Goal: Task Accomplishment & Management: Manage account settings

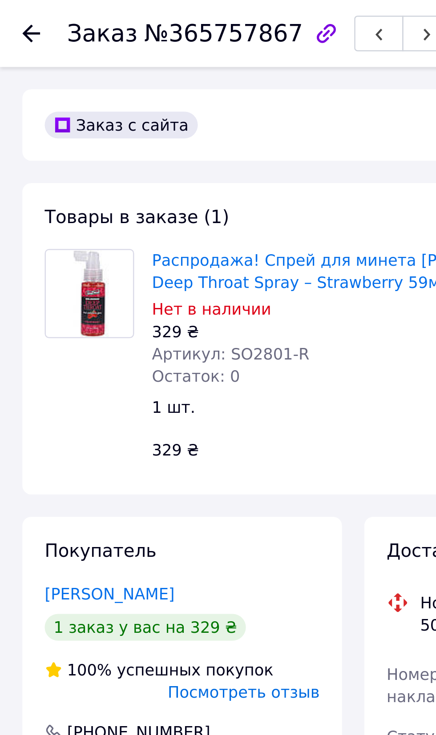
click at [12, 10] on icon at bounding box center [12, 13] width 7 height 7
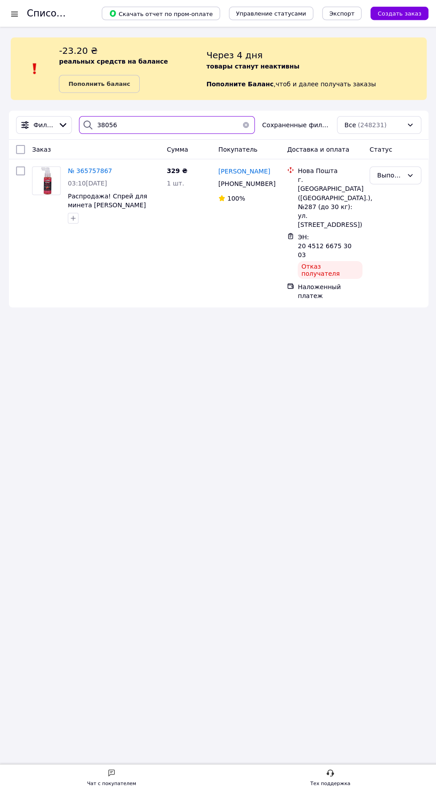
type input "38056"
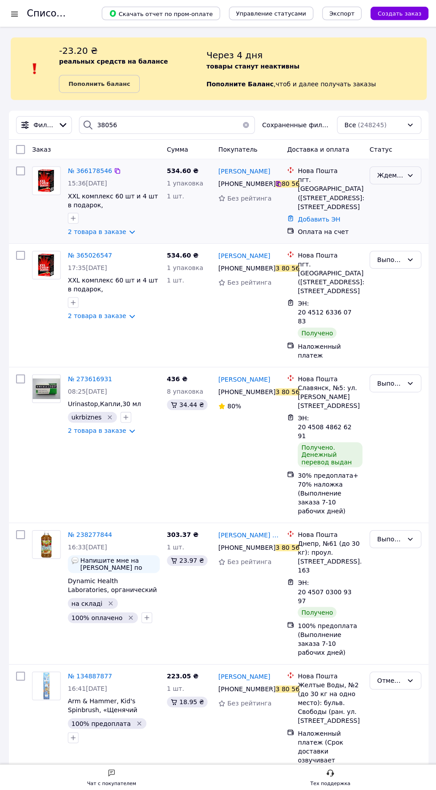
click at [401, 177] on div "Ждем оплату" at bounding box center [389, 175] width 26 height 10
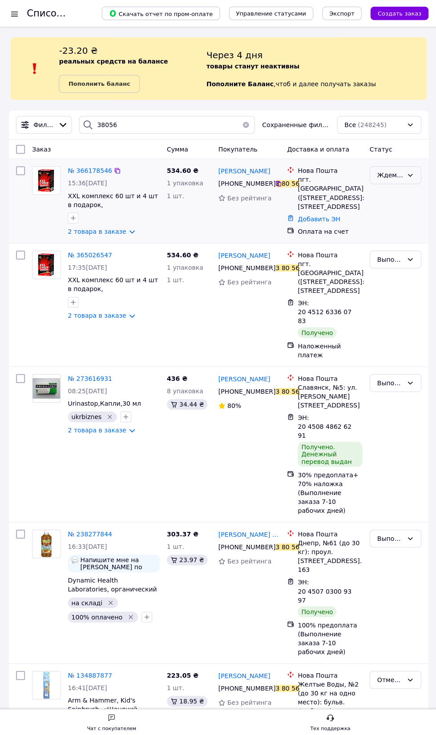
click at [402, 172] on div "Ждем оплату" at bounding box center [394, 175] width 52 height 18
click at [402, 190] on li "Принят" at bounding box center [394, 193] width 51 height 16
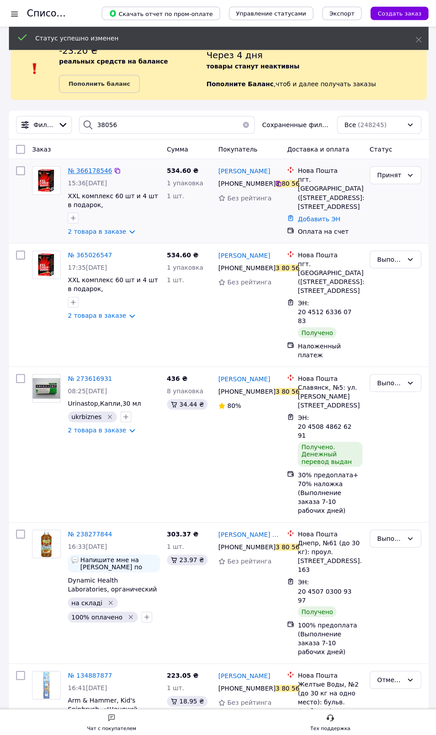
click at [84, 169] on span "№ 366178546" at bounding box center [90, 170] width 44 height 7
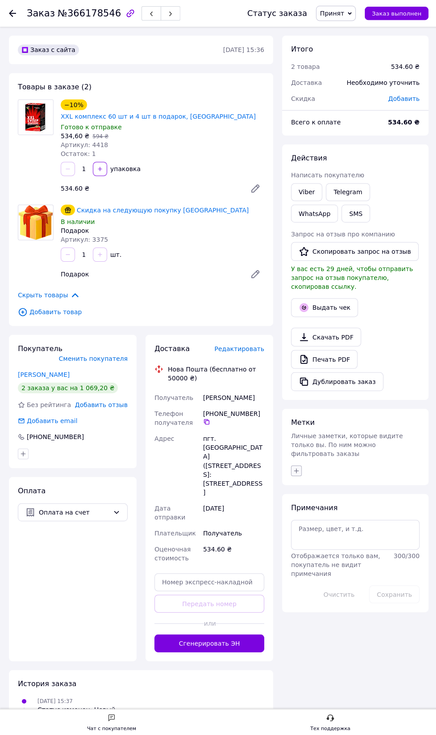
click at [297, 466] on icon "button" at bounding box center [295, 469] width 7 height 7
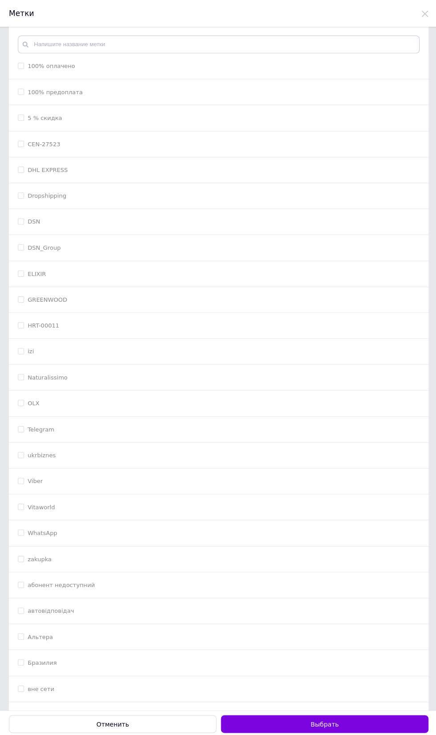
click at [44, 66] on label "100% оплачено" at bounding box center [51, 66] width 47 height 7
checkbox input "true"
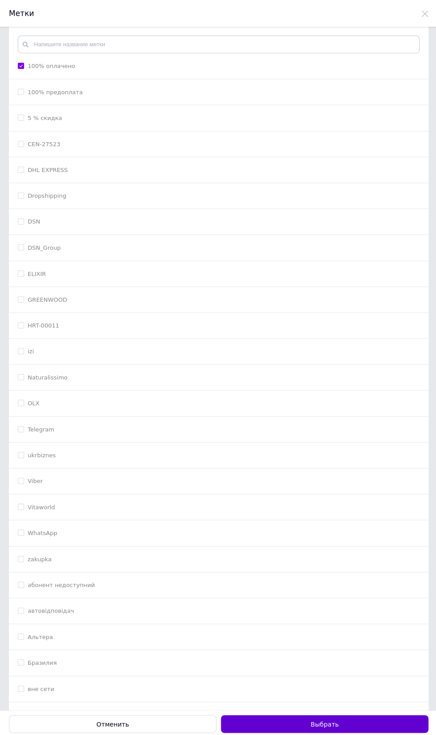
click at [354, 726] on button "Выбрать" at bounding box center [323, 722] width 207 height 18
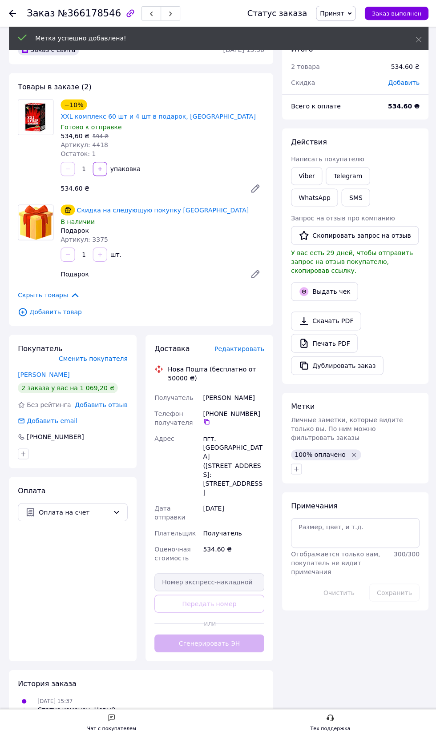
click at [241, 344] on span "Редактировать" at bounding box center [238, 347] width 50 height 7
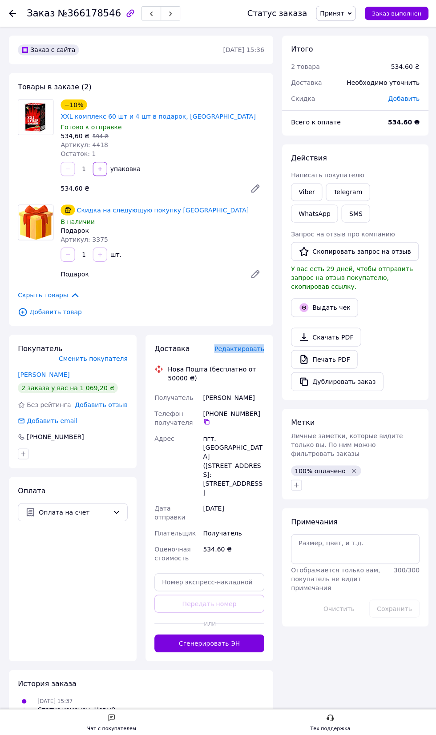
click at [239, 344] on span "Редактировать" at bounding box center [238, 347] width 50 height 7
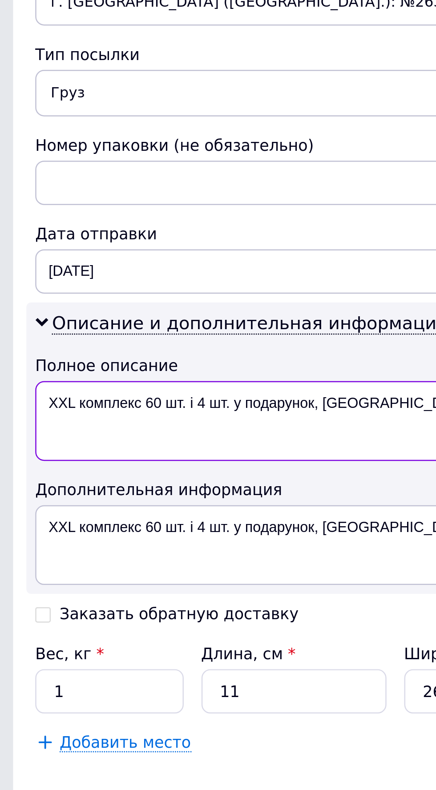
click at [157, 467] on textarea "XXL комплекс 60 шт. і 4 шт. у подарунок, [GEOGRAPHIC_DATA]; ..." at bounding box center [218, 474] width 400 height 32
click at [24, 464] on textarea "XXL комплекс 60 шт." at bounding box center [218, 474] width 400 height 32
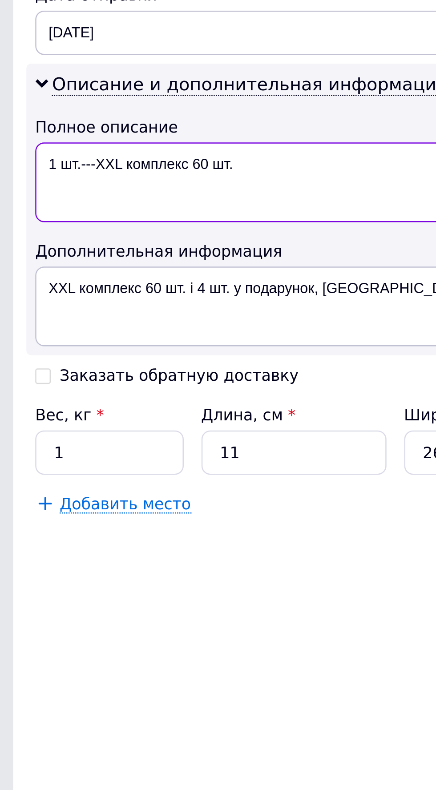
type textarea "1 шт.---XXL комплекс 60 шт."
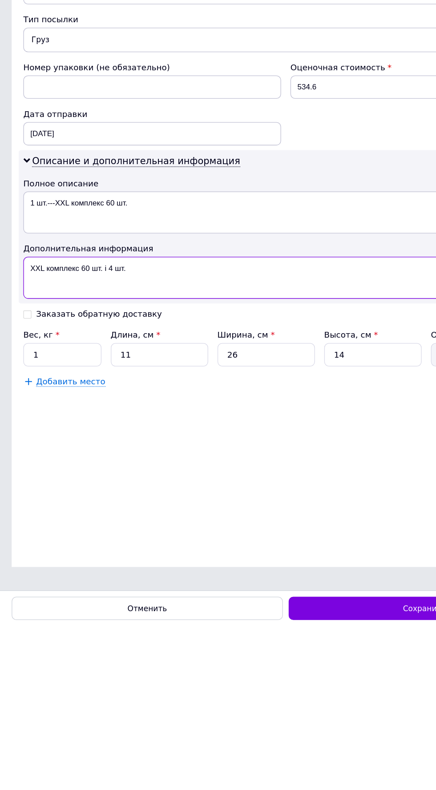
click at [26, 514] on textarea "XXL комплекс 60 шт. і 4 шт." at bounding box center [218, 524] width 400 height 32
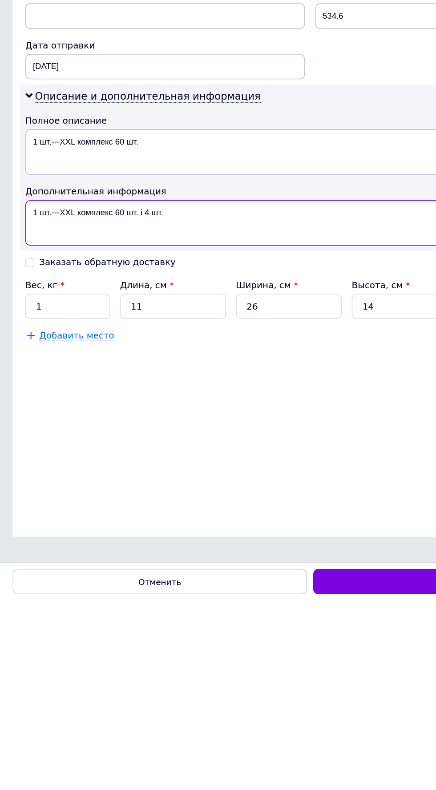
type textarea "1 шт.---XXL комплекс 60 шт. і 4 шт."
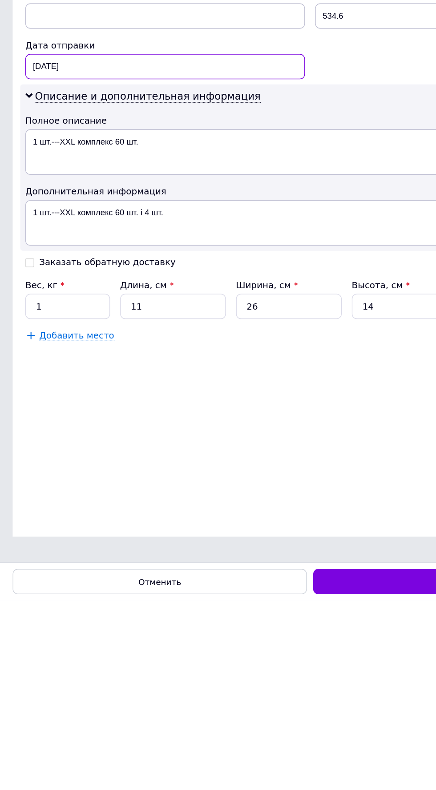
click at [88, 405] on div "[DATE] < 2025 > < Октябрь > Пн Вт Ср Чт Пт Сб Вс 29 30 1 2 3 4 5 6 7 8 9 10 11 …" at bounding box center [116, 414] width 197 height 18
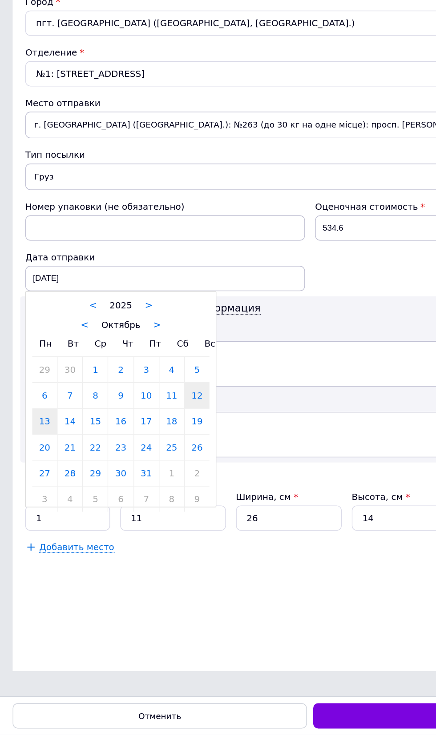
click at [24, 509] on link "13" at bounding box center [31, 515] width 17 height 18
type input "[DATE]"
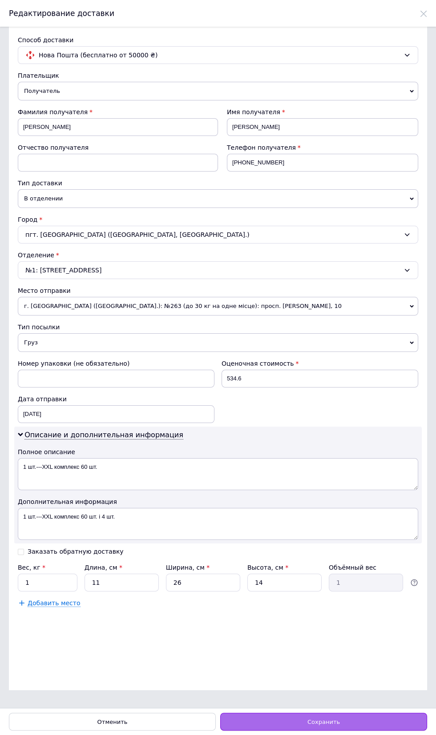
click at [358, 722] on div "Сохранить" at bounding box center [323, 722] width 207 height 18
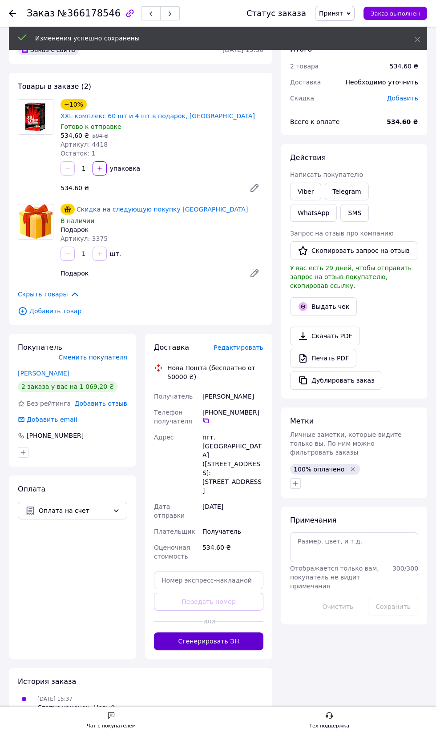
click at [241, 633] on button "Сгенерировать ЭН" at bounding box center [208, 642] width 109 height 18
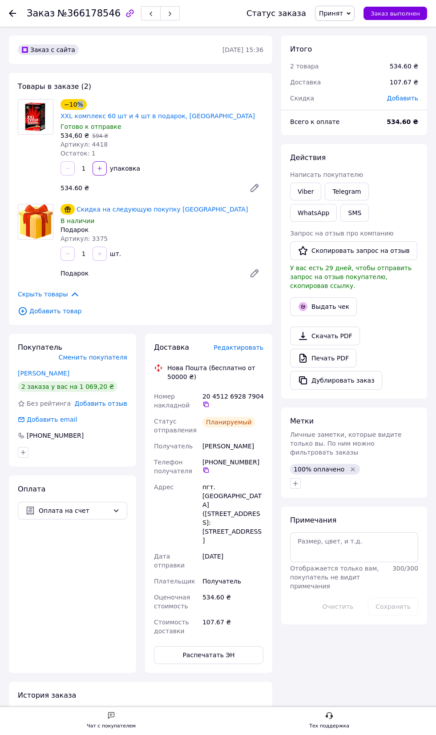
copy div "%"
